Goal: Find specific page/section: Find specific page/section

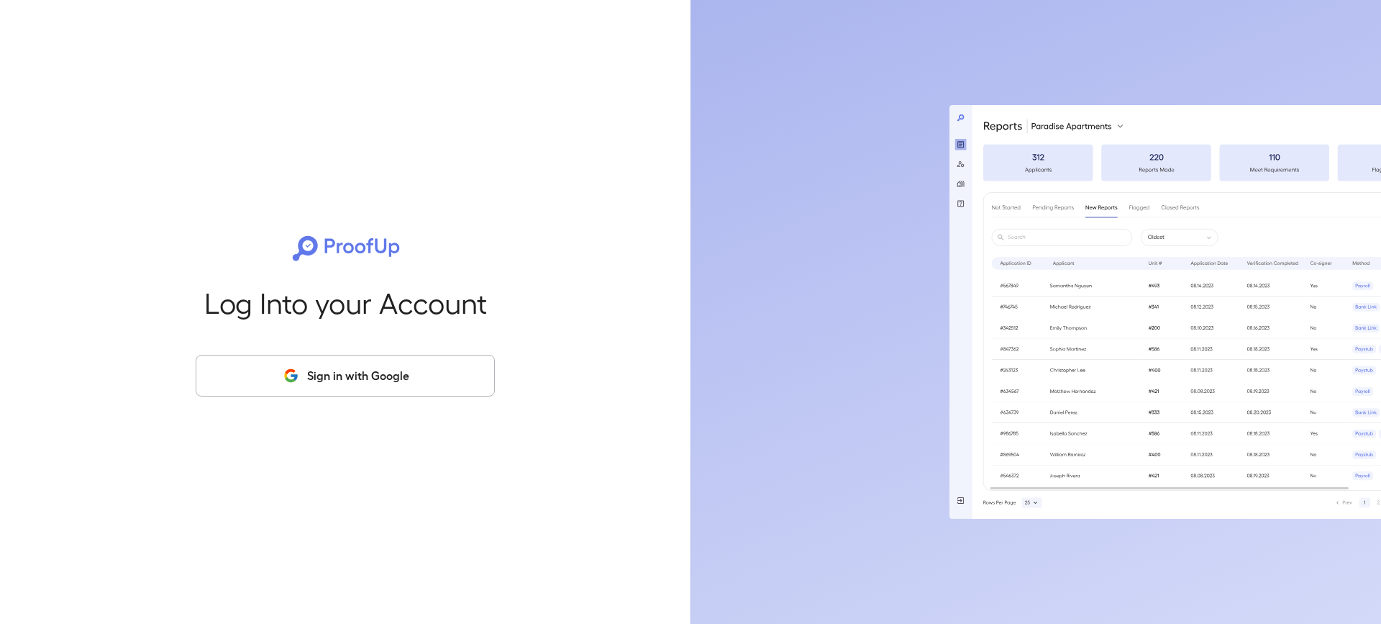
click at [347, 373] on button "Sign in with Google" at bounding box center [345, 376] width 299 height 42
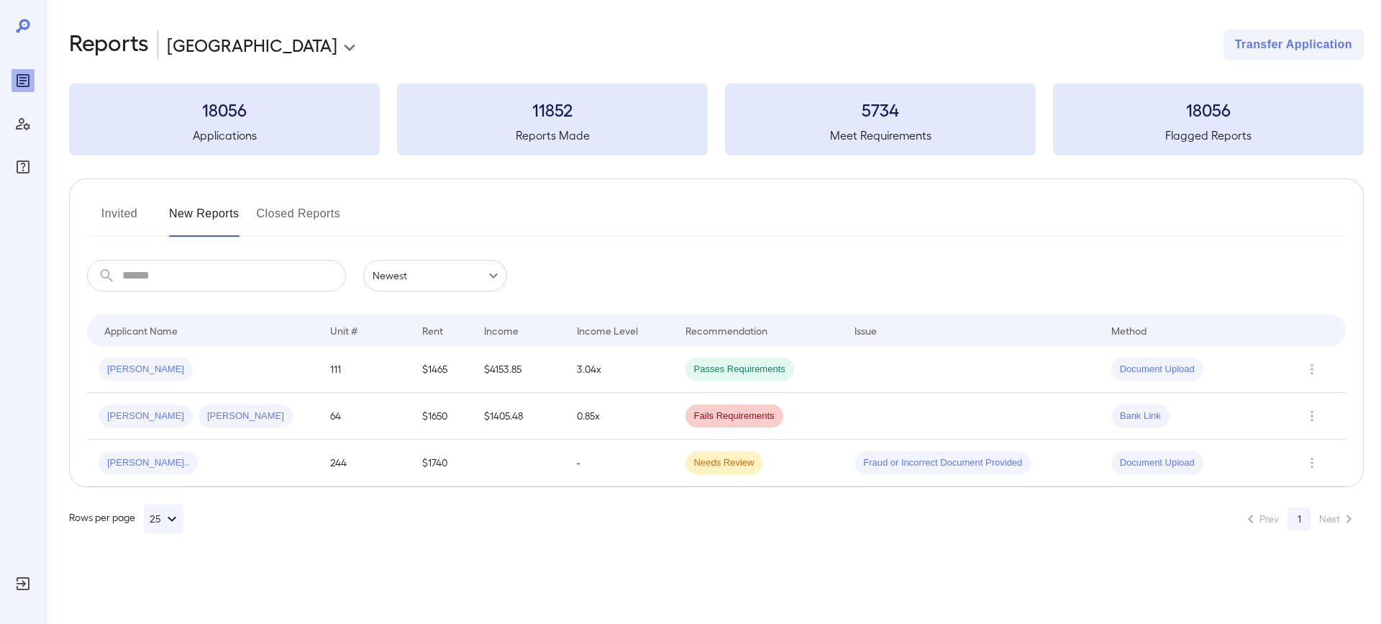
click at [122, 220] on button "Invited" at bounding box center [119, 219] width 65 height 35
